Goal: Task Accomplishment & Management: Use online tool/utility

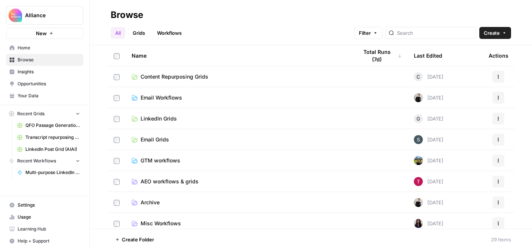
click at [143, 138] on span "Email Grids" at bounding box center [155, 139] width 28 height 7
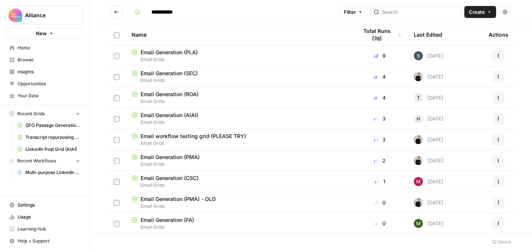
click at [167, 179] on span "Email Generation (CSC)" at bounding box center [170, 177] width 58 height 7
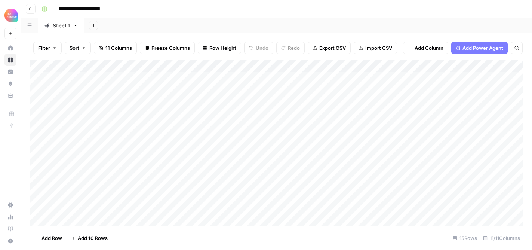
click at [191, 101] on div "Add Column" at bounding box center [276, 143] width 493 height 166
click at [206, 102] on div "Add Column" at bounding box center [276, 143] width 493 height 166
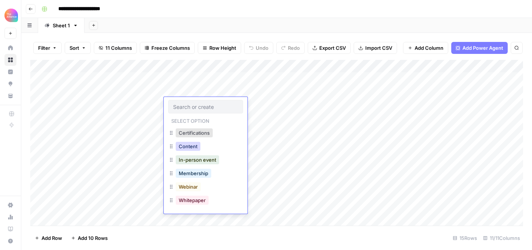
click at [189, 149] on button "Content" at bounding box center [188, 146] width 25 height 9
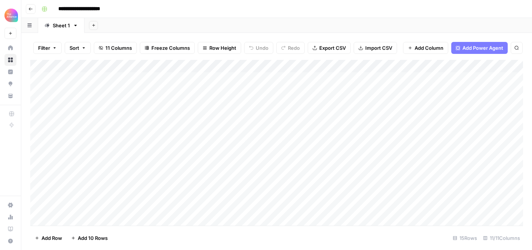
click at [406, 106] on div "Add Column" at bounding box center [276, 143] width 493 height 166
click at [400, 102] on div "Add Column" at bounding box center [276, 143] width 493 height 166
type textarea "**********"
click at [250, 100] on div "Add Column" at bounding box center [276, 143] width 493 height 166
click at [250, 105] on div "Add Column" at bounding box center [276, 143] width 493 height 166
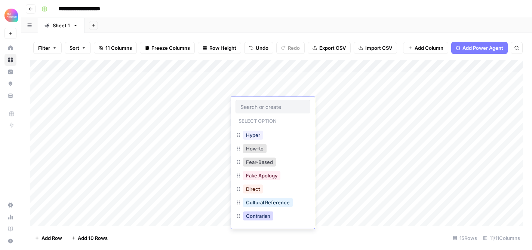
scroll to position [106, 0]
click at [261, 201] on button "Cultural Reference" at bounding box center [268, 201] width 50 height 9
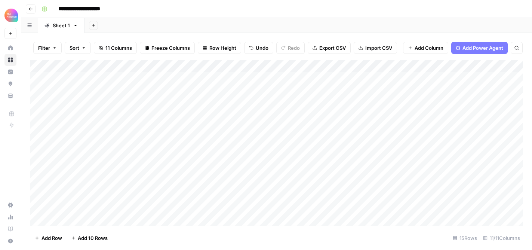
click at [320, 104] on div "Add Column" at bounding box center [276, 143] width 493 height 166
click at [333, 104] on div "Add Column" at bounding box center [276, 143] width 493 height 166
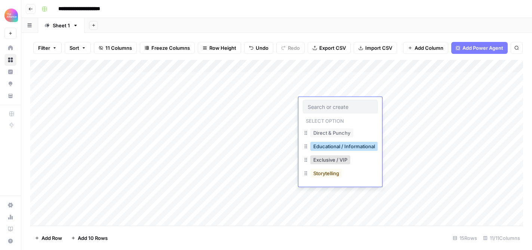
click at [326, 148] on button "Educational / Informational" at bounding box center [344, 146] width 68 height 9
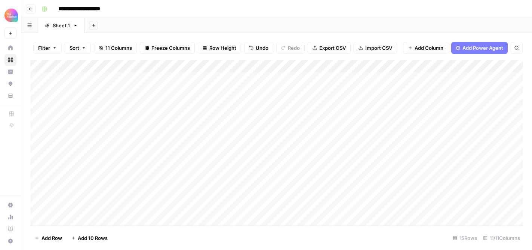
click at [129, 103] on div "Add Column" at bounding box center [276, 143] width 493 height 166
click at [71, 105] on div "Add Column" at bounding box center [276, 143] width 493 height 166
click at [59, 111] on textarea "**********" at bounding box center [116, 108] width 120 height 18
type textarea "**********"
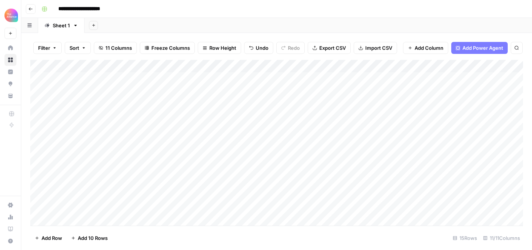
click at [154, 103] on div "Add Column" at bounding box center [276, 143] width 493 height 166
click at [396, 104] on div "Add Column" at bounding box center [276, 143] width 493 height 166
click at [332, 106] on div "Add Column" at bounding box center [276, 143] width 493 height 166
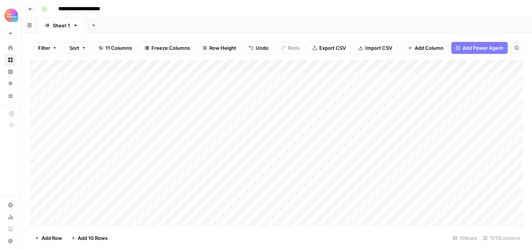
click at [338, 104] on div "Add Column" at bounding box center [276, 143] width 493 height 166
click at [416, 104] on div "Add Column" at bounding box center [276, 143] width 493 height 166
click at [212, 105] on div "Add Column" at bounding box center [276, 143] width 493 height 166
click at [218, 104] on div "Add Column" at bounding box center [276, 143] width 493 height 166
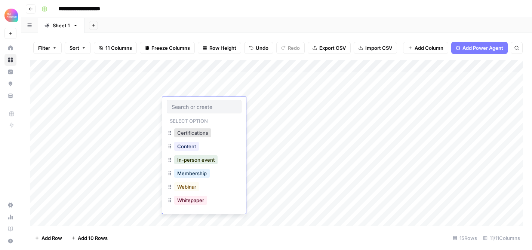
click at [274, 103] on div "Add Column" at bounding box center [276, 143] width 493 height 166
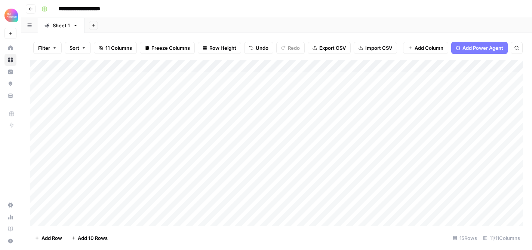
click at [274, 103] on div "Add Column" at bounding box center [276, 143] width 493 height 166
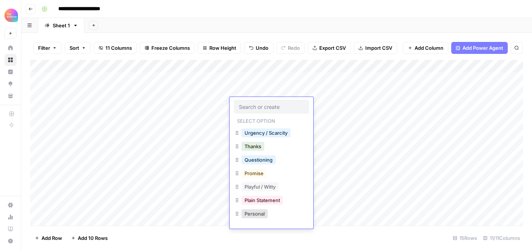
click at [332, 104] on div "Add Column" at bounding box center [276, 143] width 493 height 166
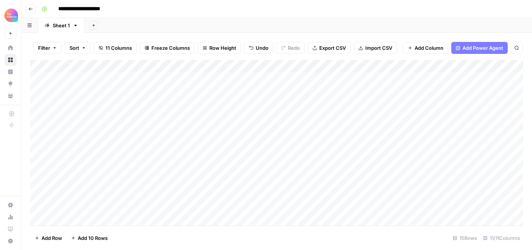
click at [332, 104] on div "Add Column" at bounding box center [276, 143] width 493 height 166
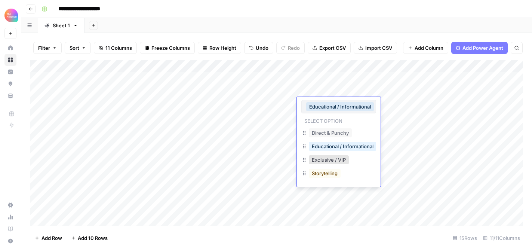
click at [332, 104] on button "Educational / Informational" at bounding box center [340, 106] width 68 height 9
click at [346, 106] on button "Educational / Informational" at bounding box center [340, 106] width 68 height 9
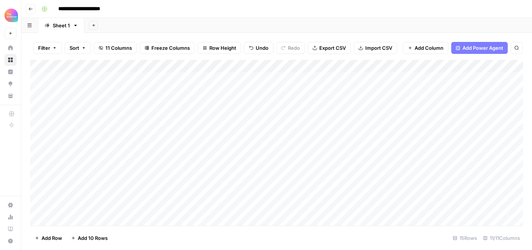
click at [415, 105] on div "Add Column" at bounding box center [276, 143] width 493 height 166
click at [344, 103] on div "Add Column" at bounding box center [276, 143] width 493 height 166
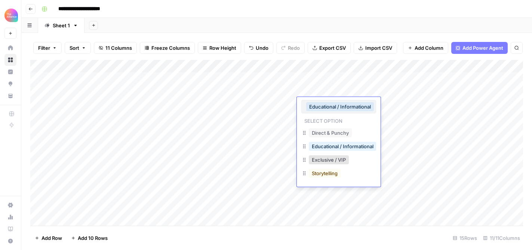
click at [343, 111] on button "Educational / Informational" at bounding box center [340, 106] width 68 height 9
click at [343, 106] on button "Educational / Informational" at bounding box center [340, 106] width 68 height 9
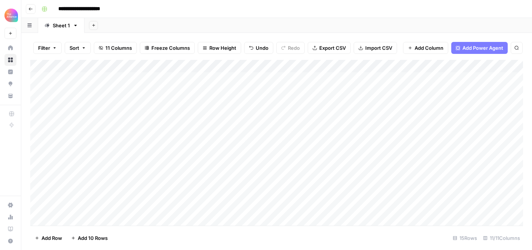
click at [404, 102] on div "Add Column" at bounding box center [276, 143] width 493 height 166
click at [30, 7] on icon "button" at bounding box center [30, 9] width 4 height 4
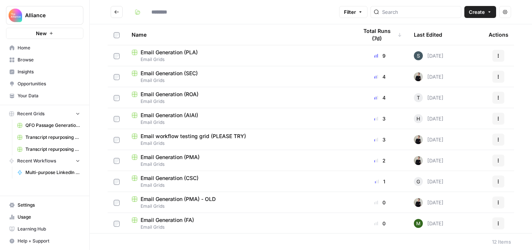
type input "**********"
click at [175, 176] on span "Email Generation (CSC)" at bounding box center [170, 177] width 58 height 7
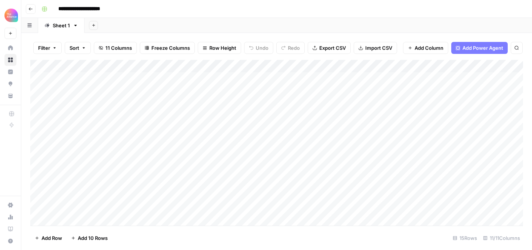
click at [324, 104] on div "Add Column" at bounding box center [276, 143] width 493 height 166
click at [323, 104] on div "Add Column" at bounding box center [276, 143] width 493 height 166
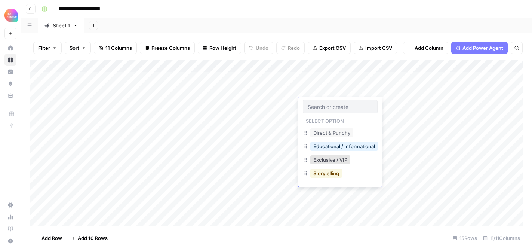
click at [340, 173] on button "Storytelling" at bounding box center [326, 173] width 32 height 9
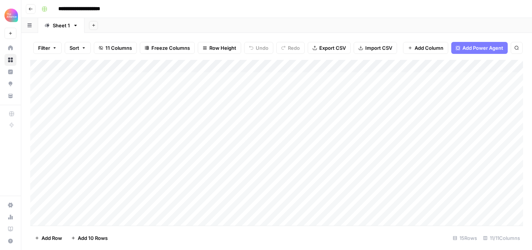
click at [333, 105] on div "Add Column" at bounding box center [276, 143] width 493 height 166
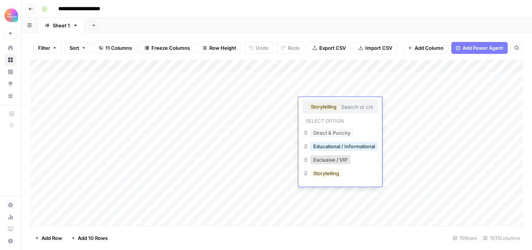
click at [327, 102] on button "Storytelling" at bounding box center [324, 106] width 32 height 9
